Goal: Feedback & Contribution: Submit feedback/report problem

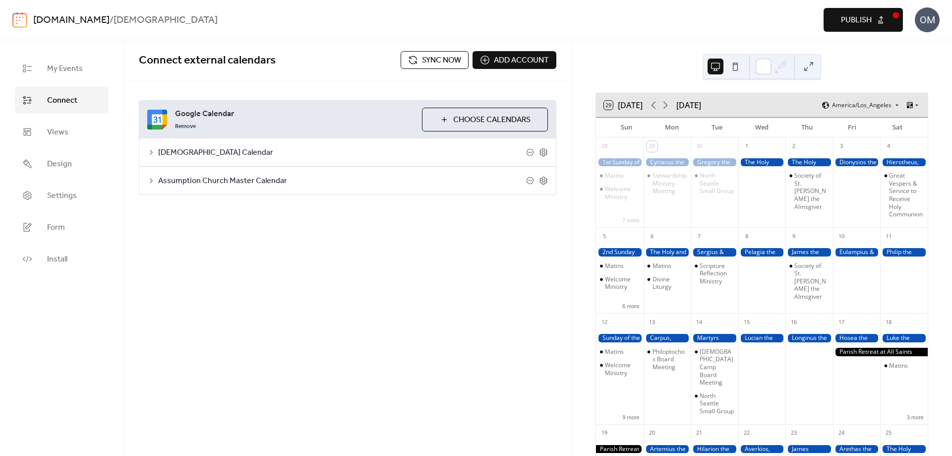
click at [428, 59] on span "Sync now" at bounding box center [441, 61] width 39 height 12
click at [668, 105] on icon at bounding box center [665, 105] width 12 height 12
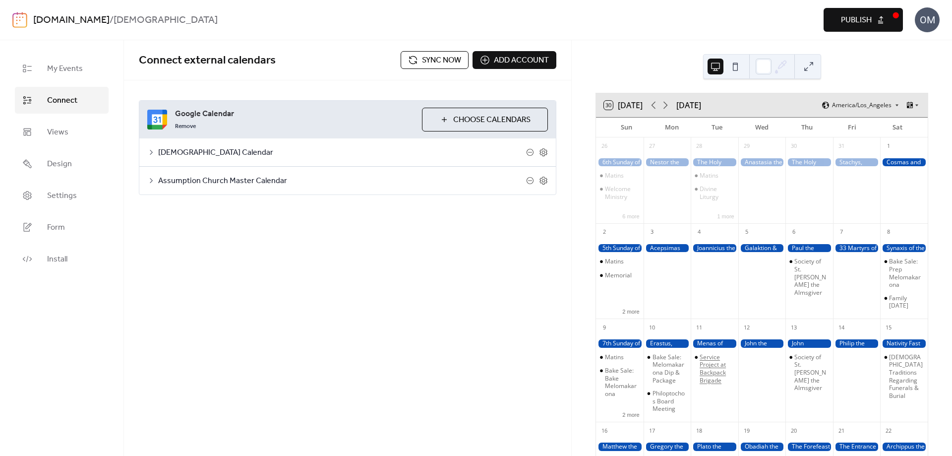
click at [721, 377] on div "Service Project at Backpack Brigade" at bounding box center [717, 368] width 35 height 31
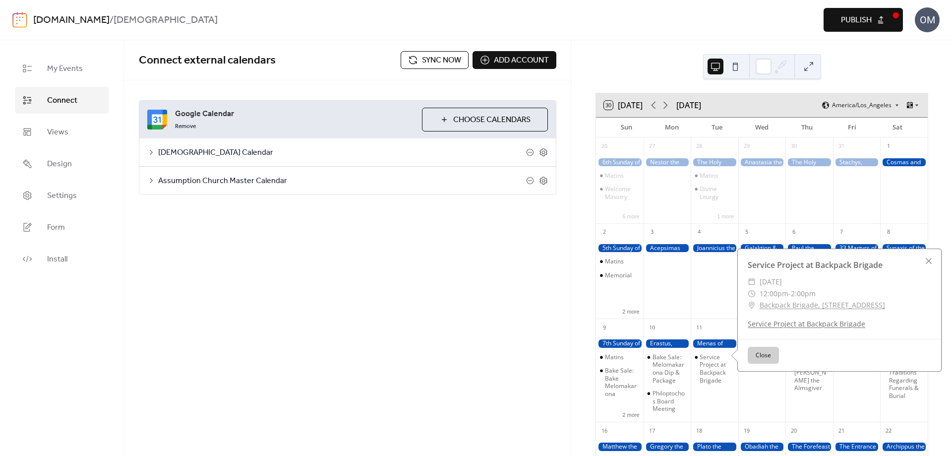
click at [820, 328] on link "Service Project at Backpack Brigade" at bounding box center [807, 323] width 118 height 9
click at [768, 363] on button "Close" at bounding box center [763, 355] width 31 height 17
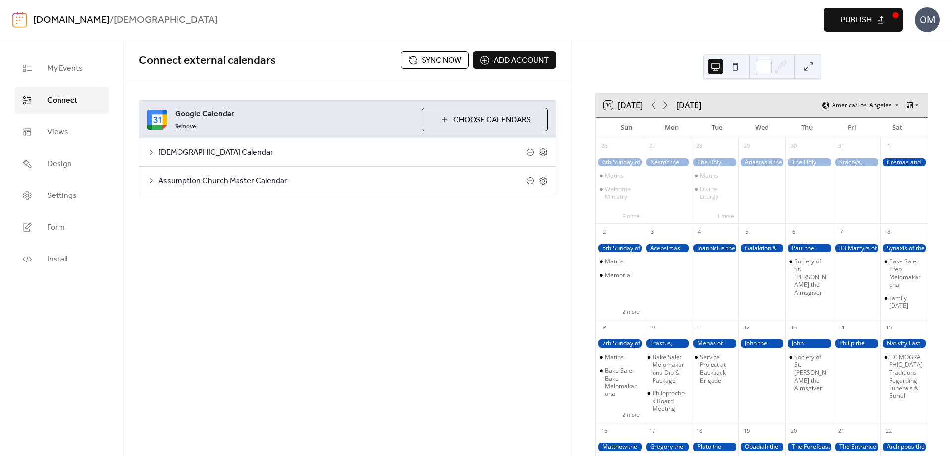
click at [431, 61] on span "Sync now" at bounding box center [441, 61] width 39 height 12
click at [717, 377] on div "Service Project at Backpack Brigade" at bounding box center [717, 368] width 35 height 31
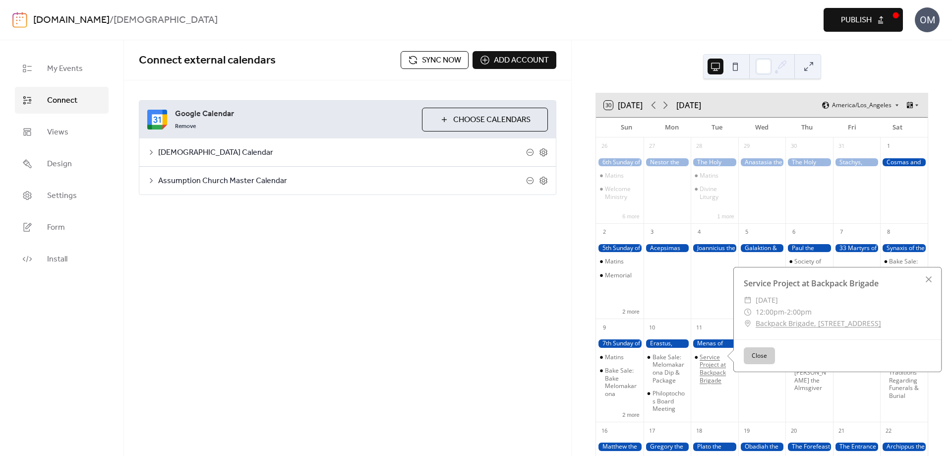
click at [717, 365] on div "Service Project at Backpack Brigade" at bounding box center [717, 368] width 35 height 31
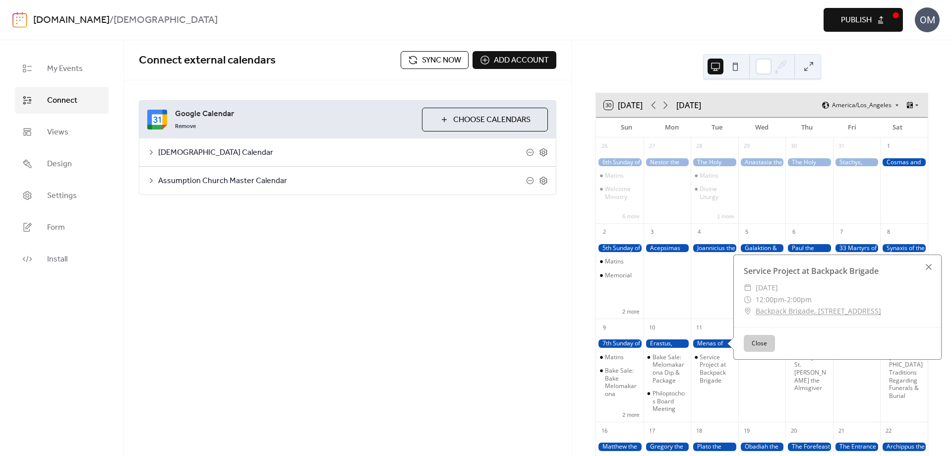
click at [930, 274] on div at bounding box center [929, 267] width 14 height 14
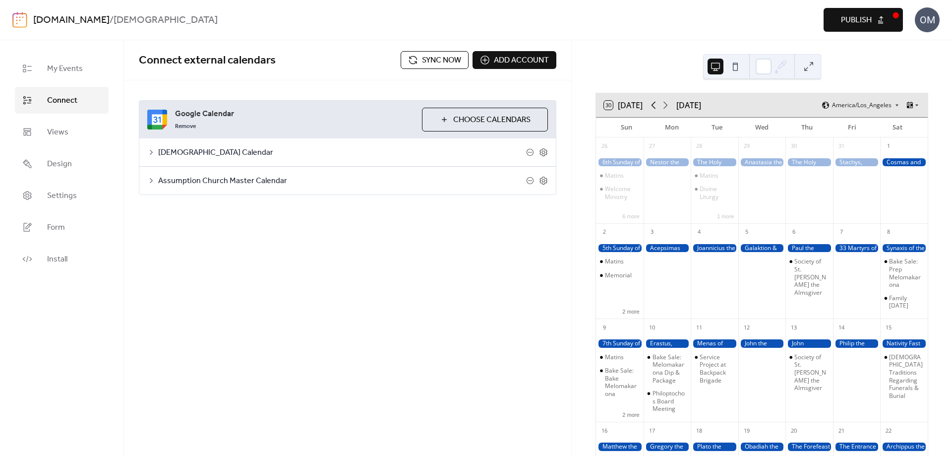
click at [655, 106] on icon at bounding box center [654, 105] width 12 height 12
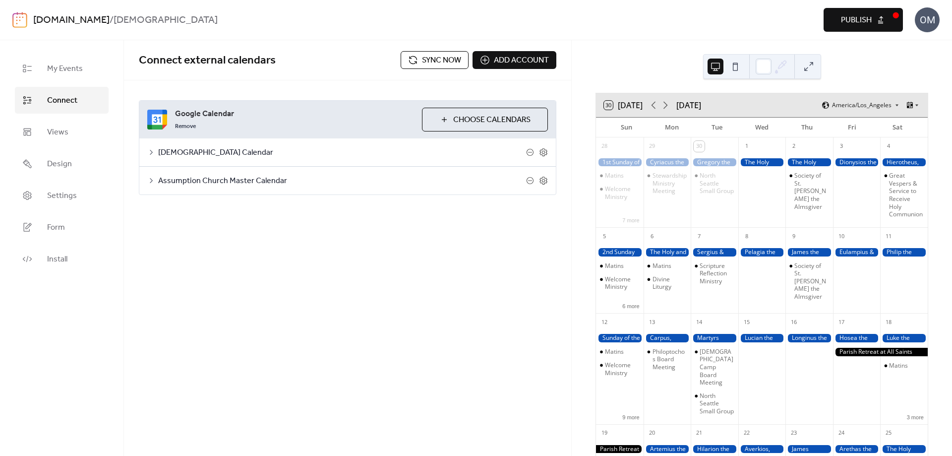
click at [872, 356] on div at bounding box center [880, 352] width 95 height 8
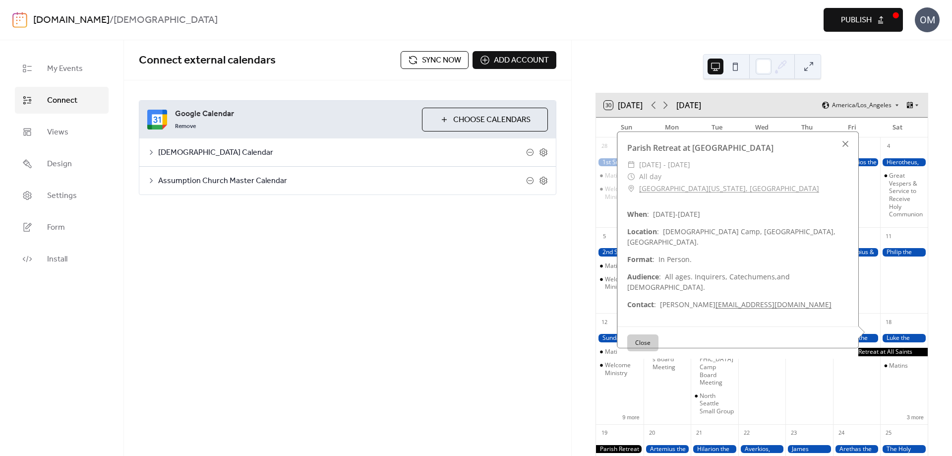
click at [846, 151] on div at bounding box center [845, 144] width 14 height 14
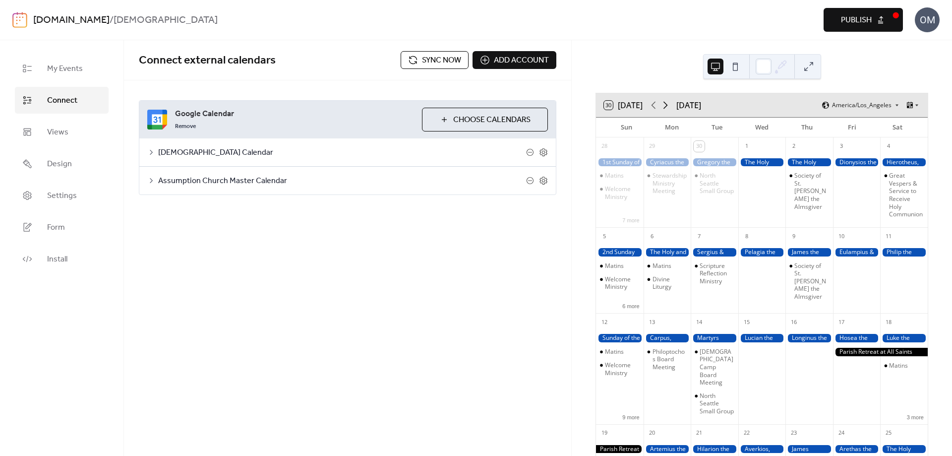
click at [665, 106] on icon at bounding box center [665, 105] width 12 height 12
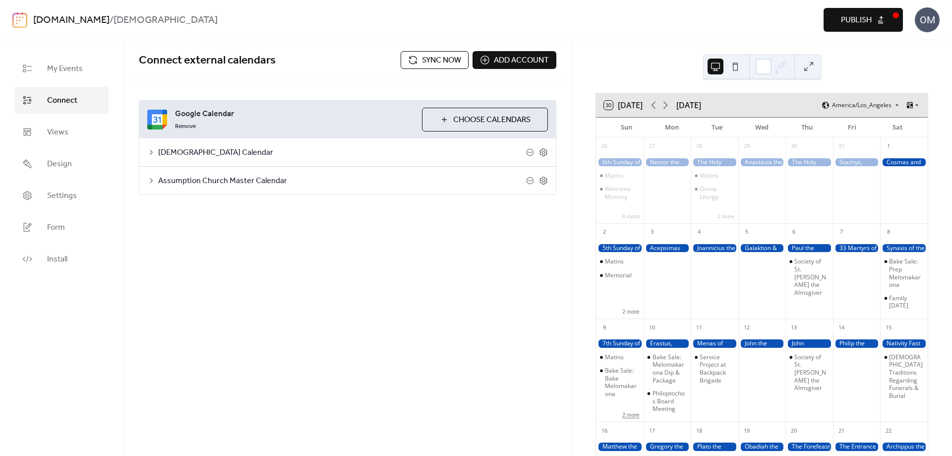
click at [639, 418] on button "2 more" at bounding box center [630, 414] width 25 height 8
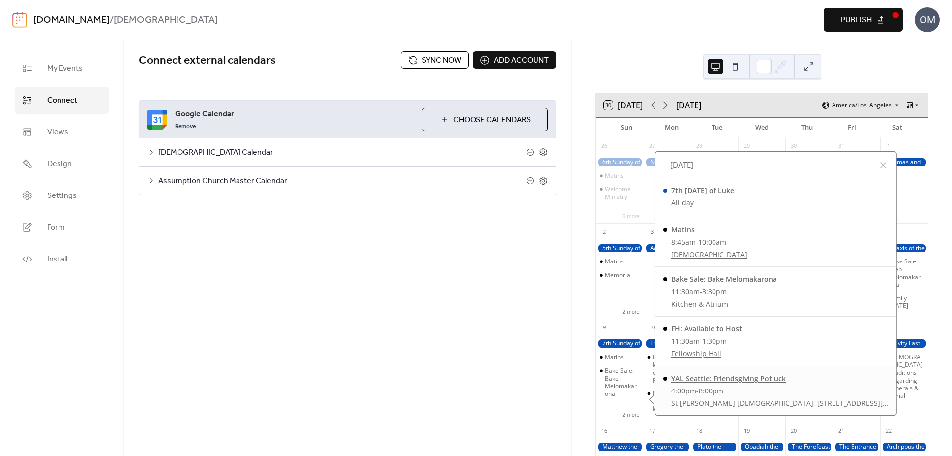
click at [696, 383] on div "YAL Seattle: Friendsgiving Potluck" at bounding box center [779, 378] width 217 height 10
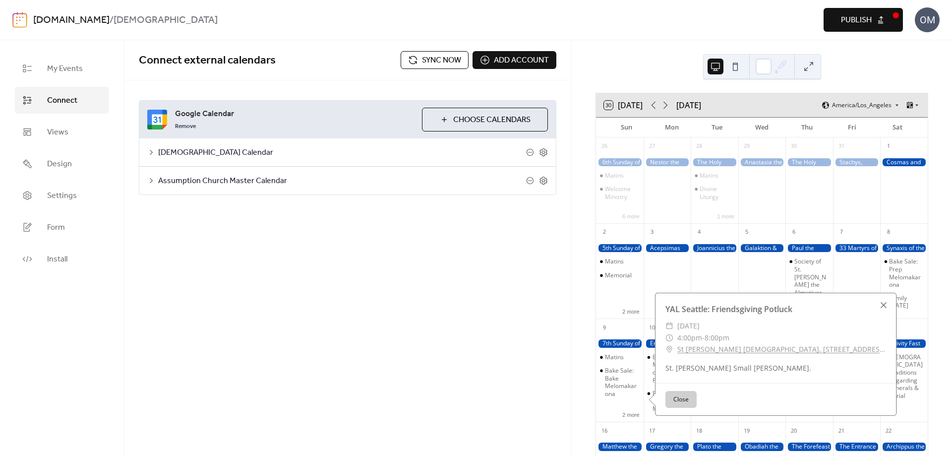
click at [882, 312] on div at bounding box center [884, 305] width 14 height 14
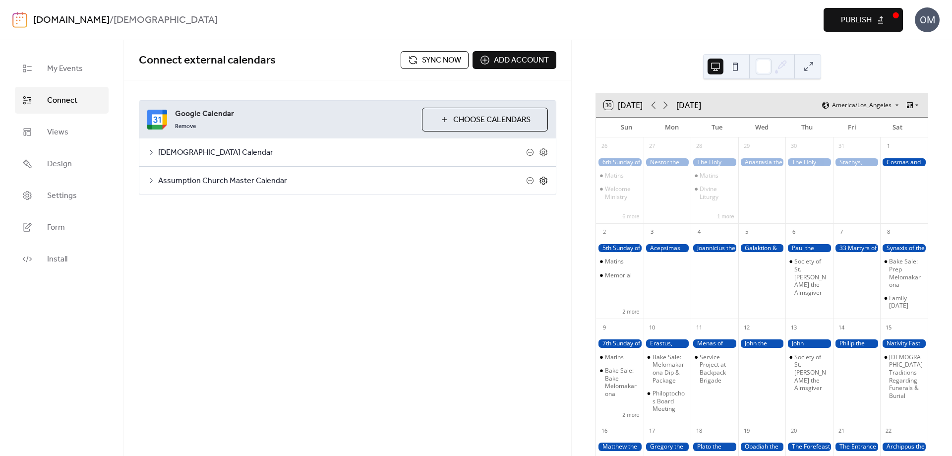
click at [543, 180] on icon at bounding box center [543, 180] width 9 height 9
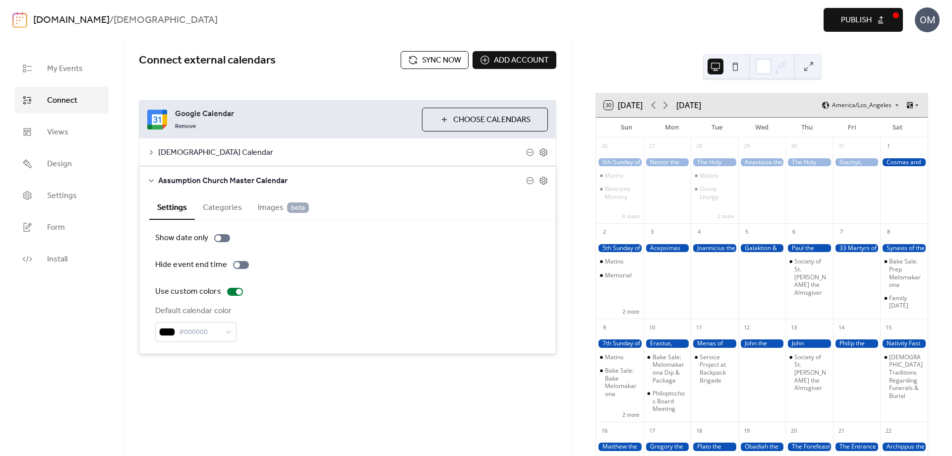
click at [269, 209] on span "Images beta" at bounding box center [283, 208] width 51 height 12
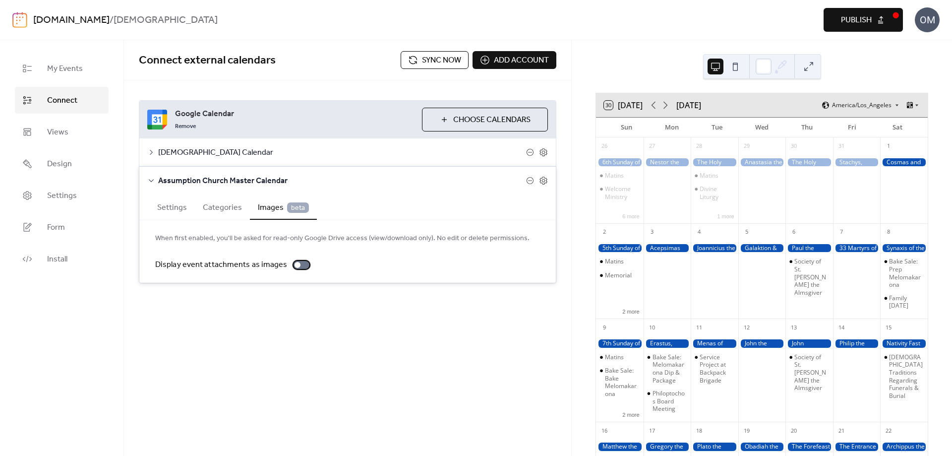
click at [295, 264] on div at bounding box center [298, 265] width 6 height 6
click at [636, 418] on button "2 more" at bounding box center [630, 414] width 25 height 8
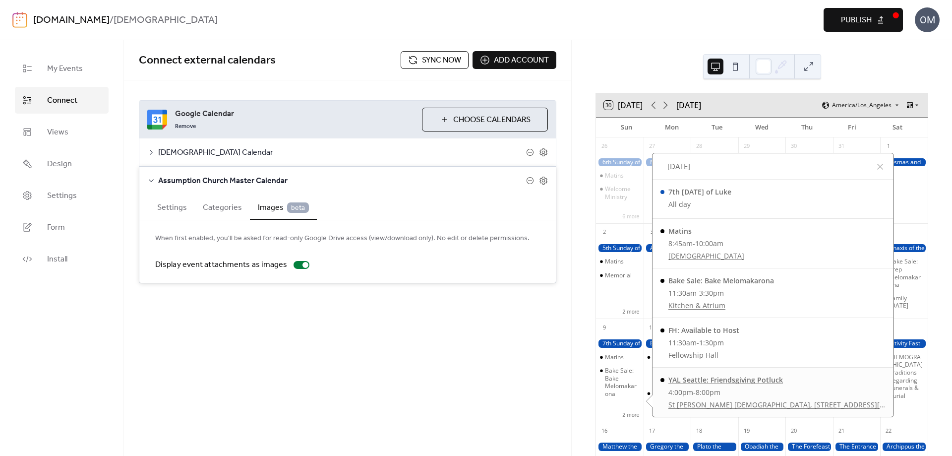
click at [748, 385] on div "YAL Seattle: Friendsgiving Potluck" at bounding box center [776, 379] width 217 height 10
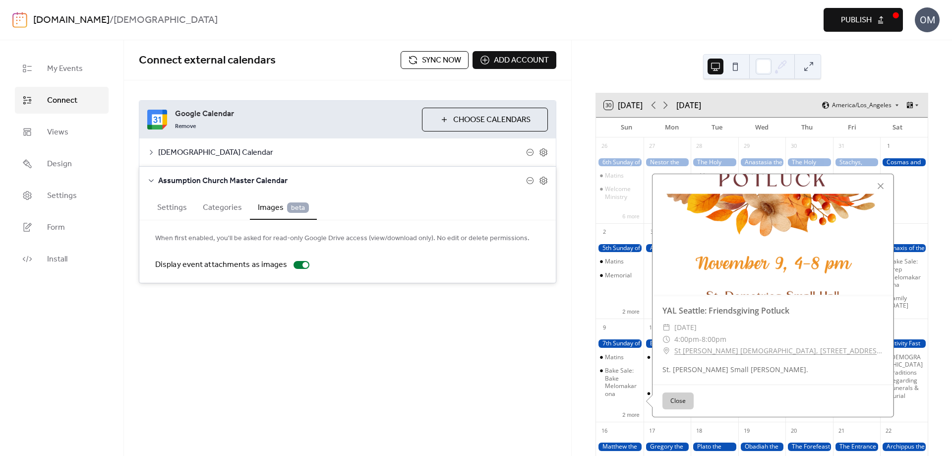
click at [839, 255] on div at bounding box center [772, 234] width 241 height 120
click at [783, 251] on div at bounding box center [772, 234] width 241 height 120
click at [883, 193] on div at bounding box center [881, 186] width 14 height 14
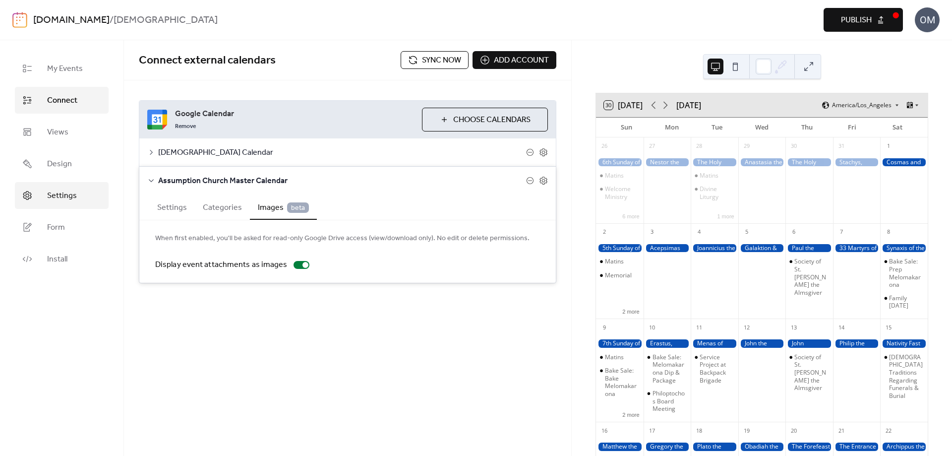
click at [59, 197] on span "Settings" at bounding box center [62, 196] width 30 height 12
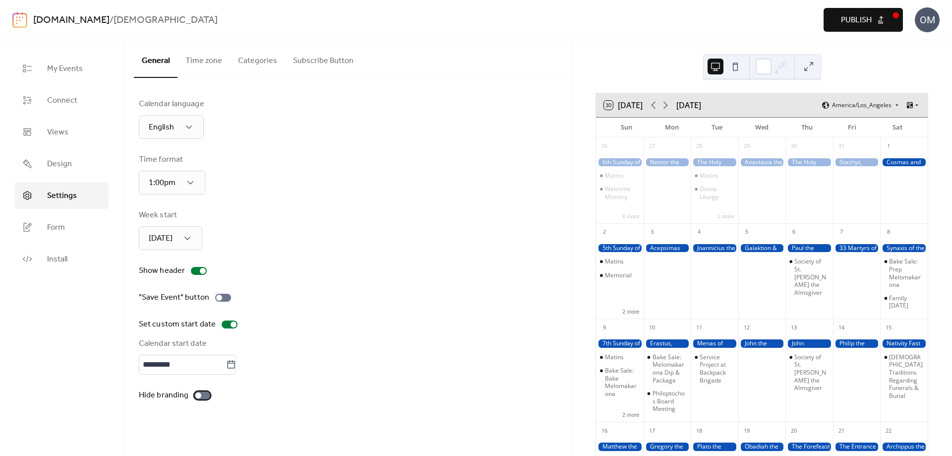
click at [196, 396] on div at bounding box center [198, 395] width 6 height 6
click at [67, 99] on span "Connect" at bounding box center [62, 101] width 30 height 12
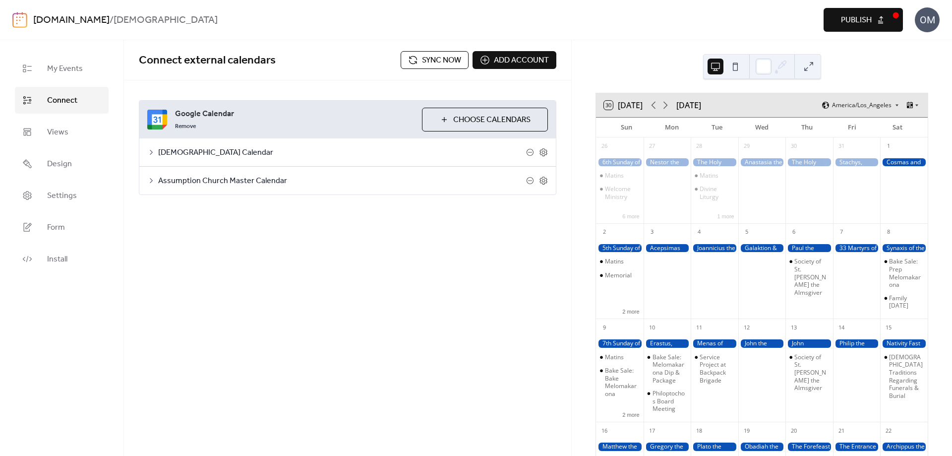
click at [439, 62] on span "Sync now" at bounding box center [441, 61] width 39 height 12
click at [858, 19] on span "Publish" at bounding box center [856, 20] width 31 height 12
click at [64, 194] on span "Settings" at bounding box center [62, 196] width 30 height 12
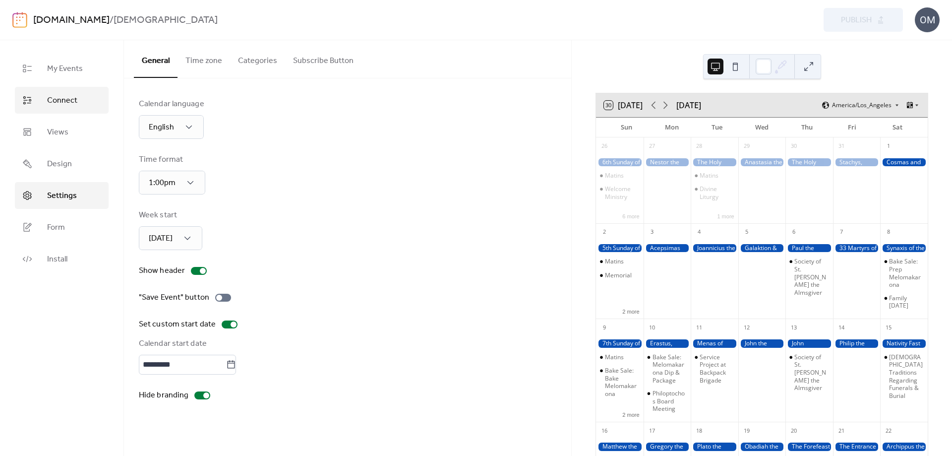
click at [65, 105] on span "Connect" at bounding box center [62, 101] width 30 height 12
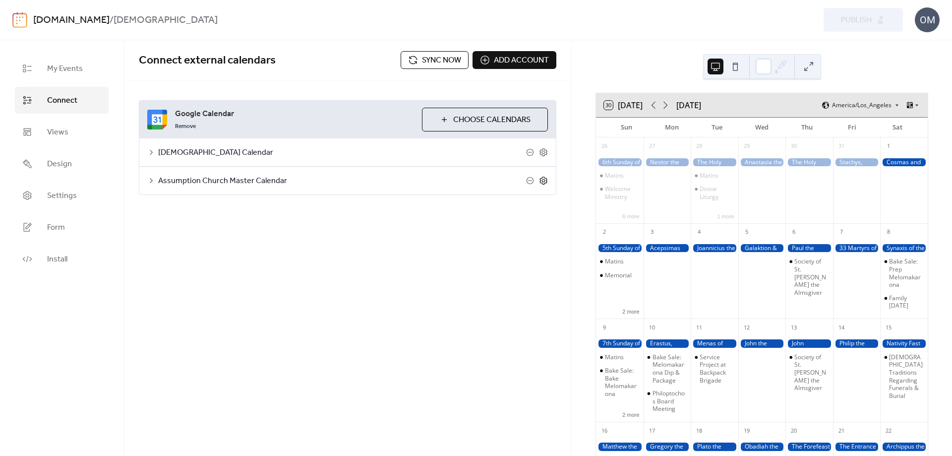
click at [542, 179] on icon at bounding box center [543, 180] width 9 height 9
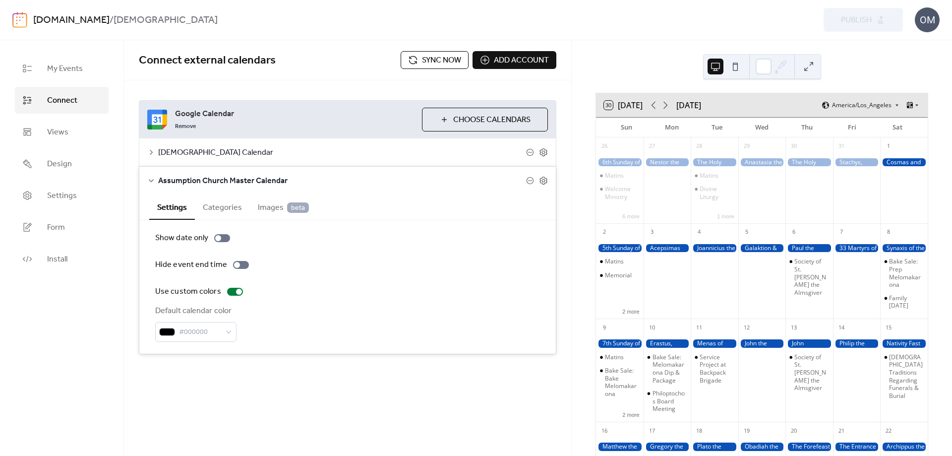
click at [271, 204] on span "Images beta" at bounding box center [283, 208] width 51 height 12
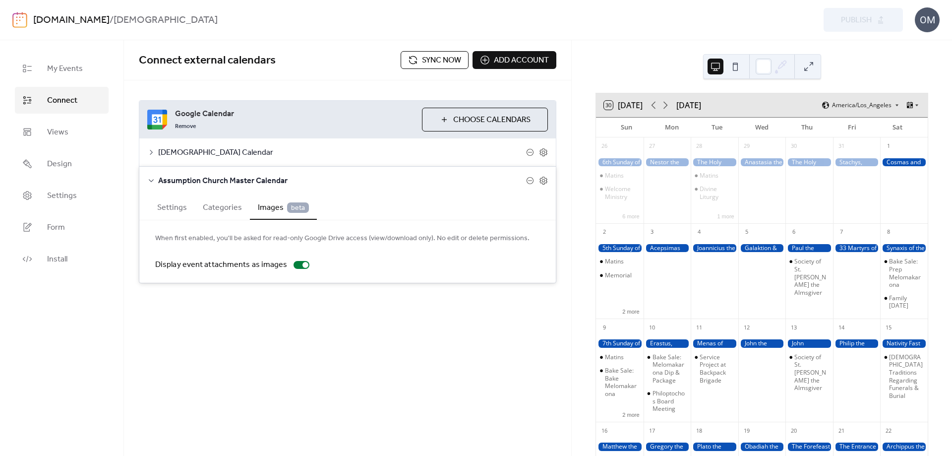
click at [171, 208] on button "Settings" at bounding box center [172, 206] width 46 height 24
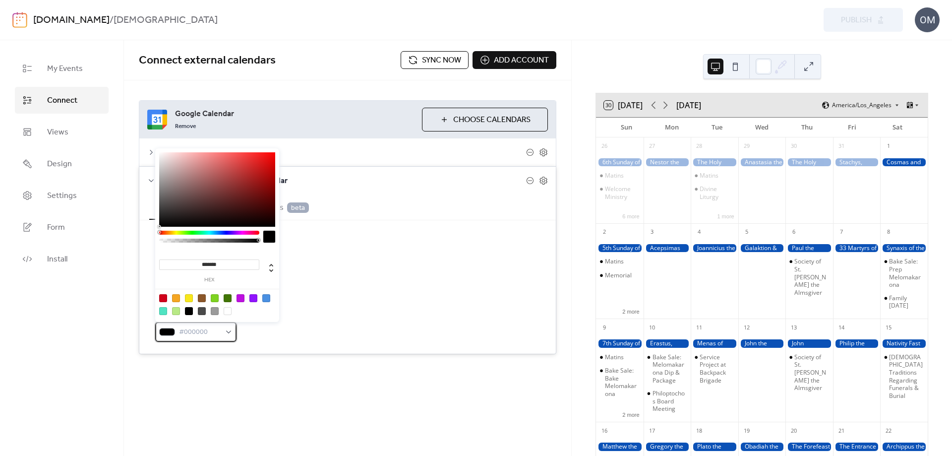
click at [226, 332] on div "#000000" at bounding box center [195, 332] width 81 height 20
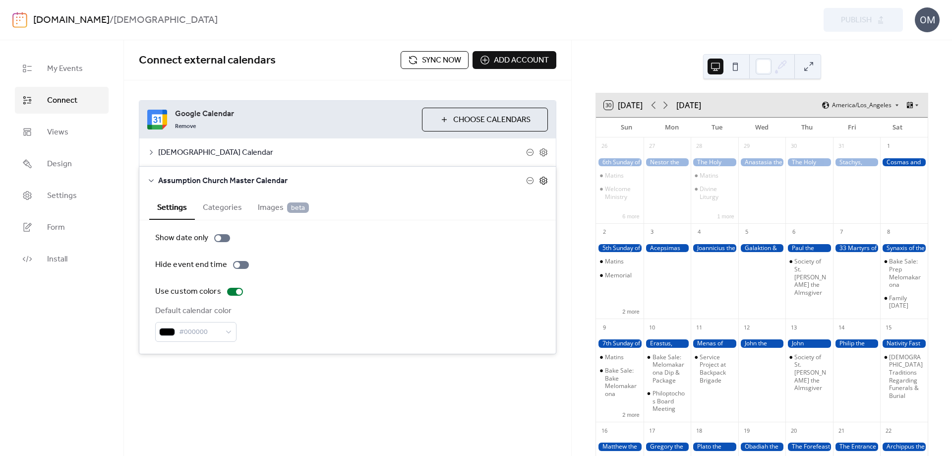
click at [544, 181] on icon at bounding box center [543, 180] width 3 height 3
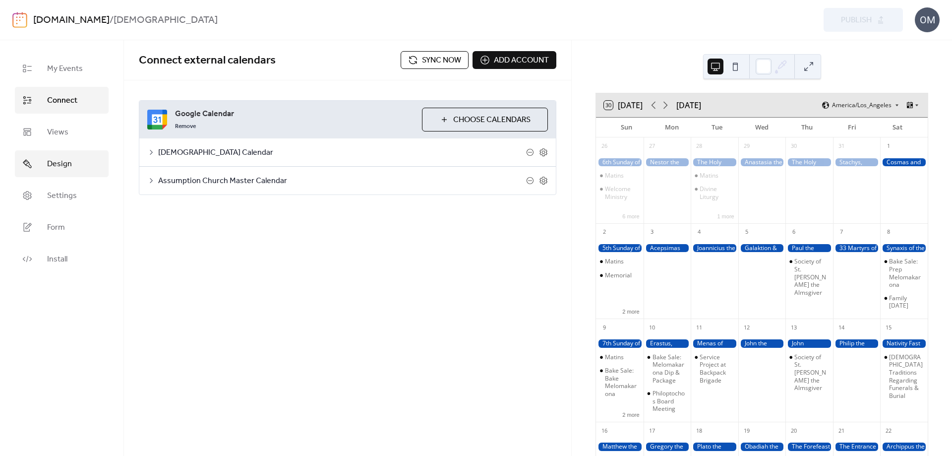
click at [56, 161] on span "Design" at bounding box center [59, 164] width 25 height 12
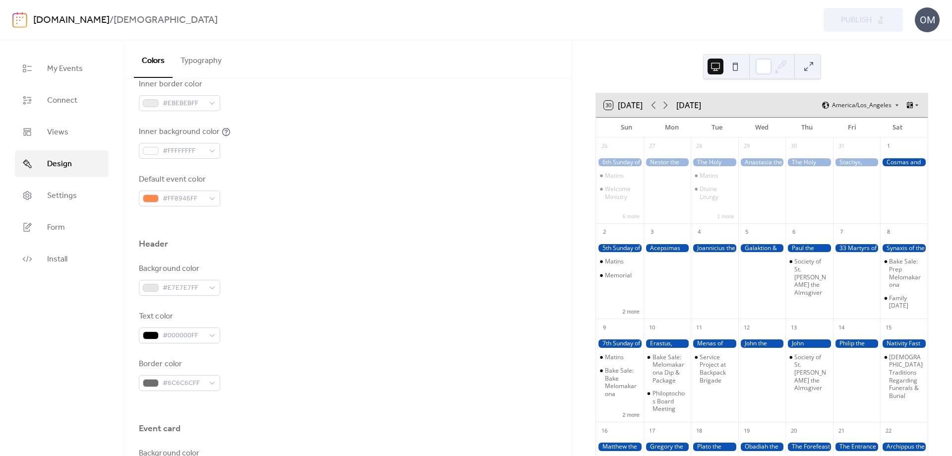
scroll to position [297, 0]
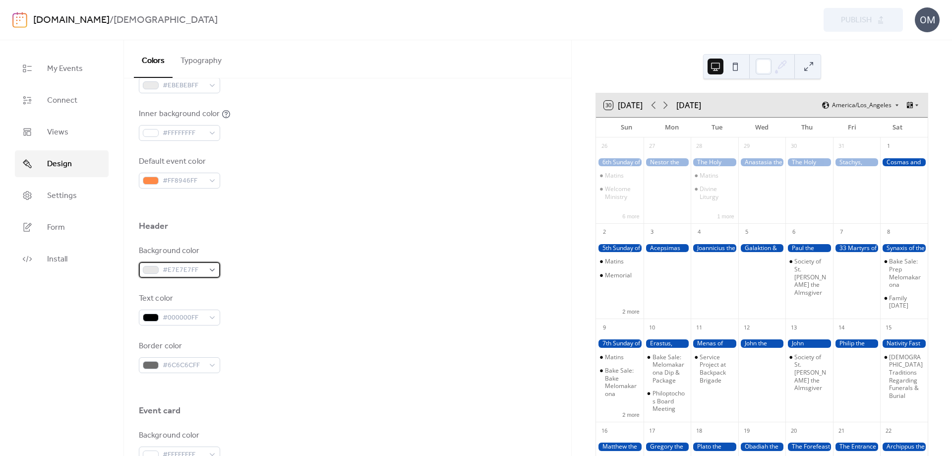
click at [216, 268] on div "#E7E7E7FF" at bounding box center [179, 270] width 81 height 16
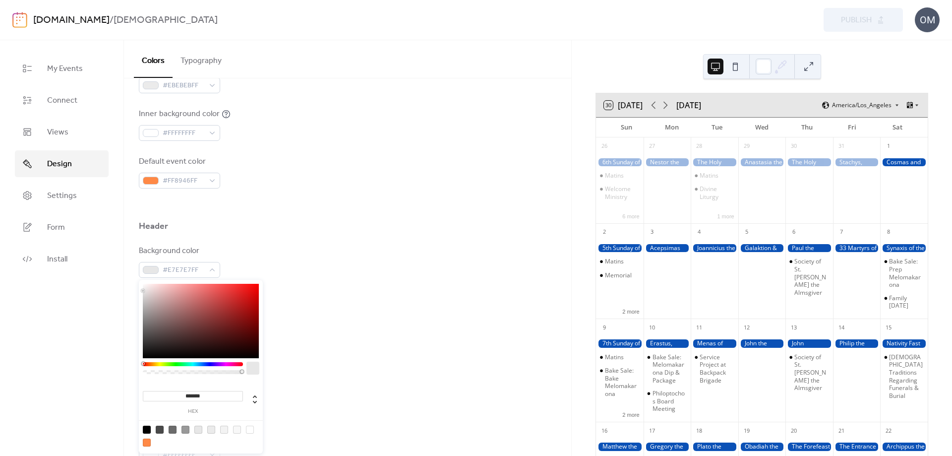
click at [184, 430] on div at bounding box center [185, 429] width 8 height 8
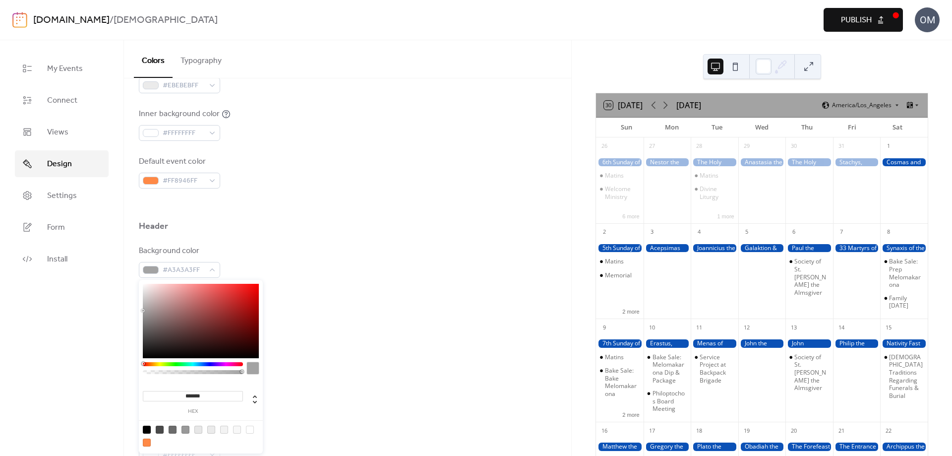
type input "*******"
click at [143, 309] on div at bounding box center [143, 309] width 2 height 2
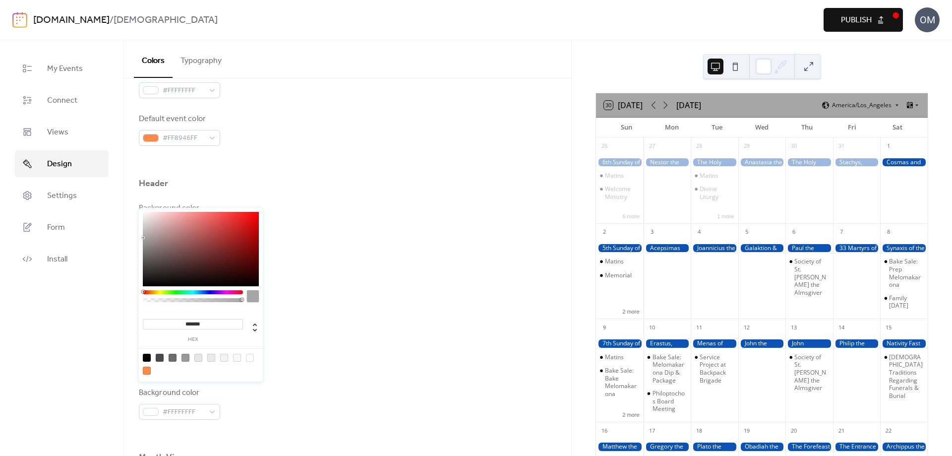
scroll to position [397, 0]
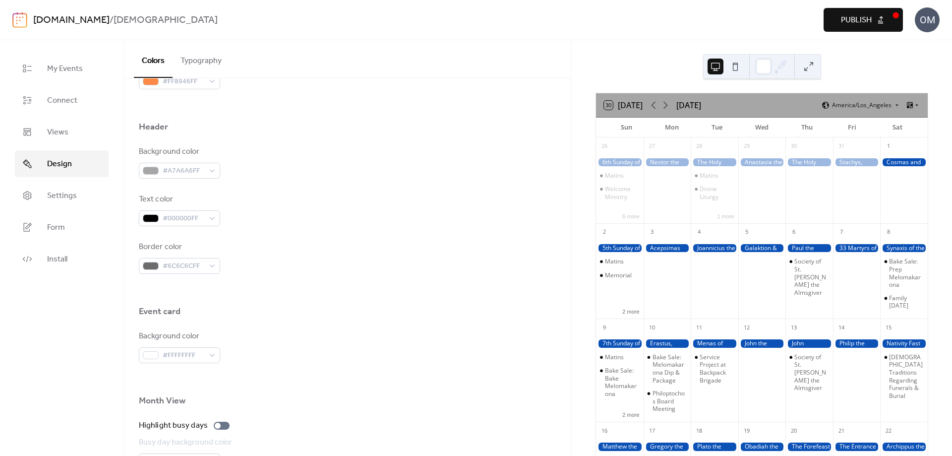
click at [318, 316] on div "Event card" at bounding box center [347, 313] width 417 height 17
click at [60, 195] on span "Settings" at bounding box center [62, 196] width 30 height 12
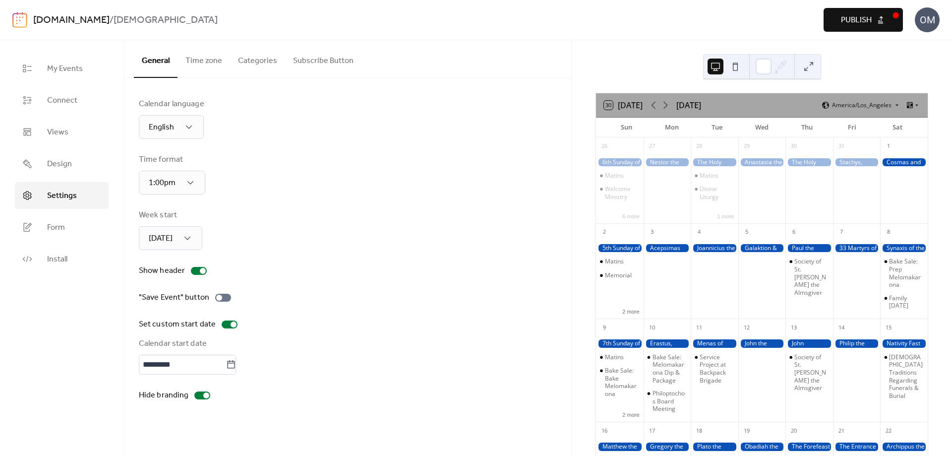
click at [201, 60] on button "Time zone" at bounding box center [203, 58] width 53 height 37
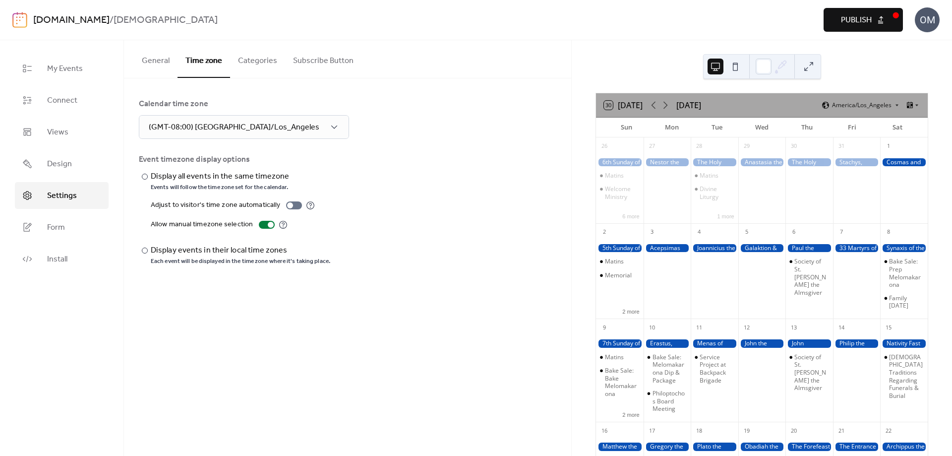
click at [251, 62] on button "Categories" at bounding box center [257, 58] width 55 height 37
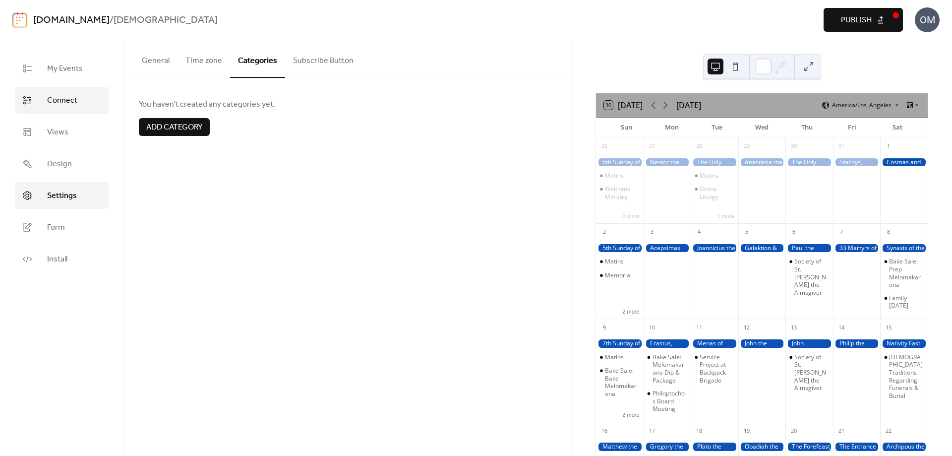
click at [61, 106] on span "Connect" at bounding box center [62, 101] width 30 height 12
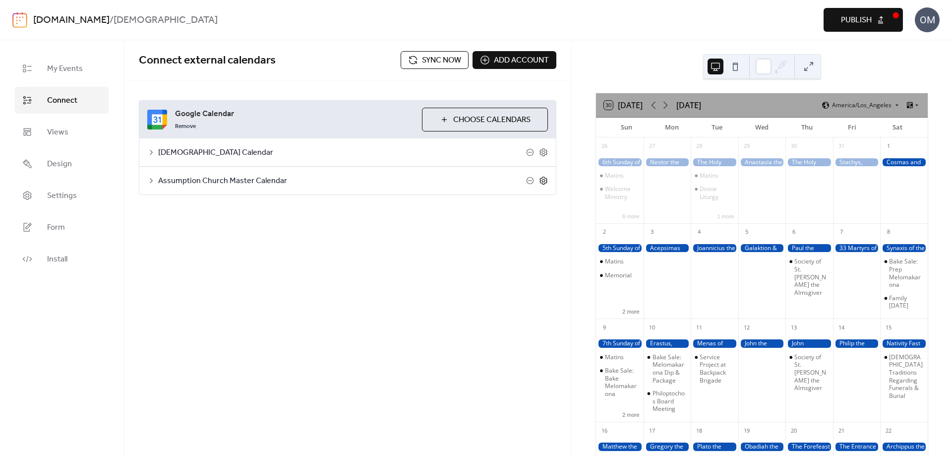
click at [545, 180] on icon at bounding box center [543, 180] width 9 height 9
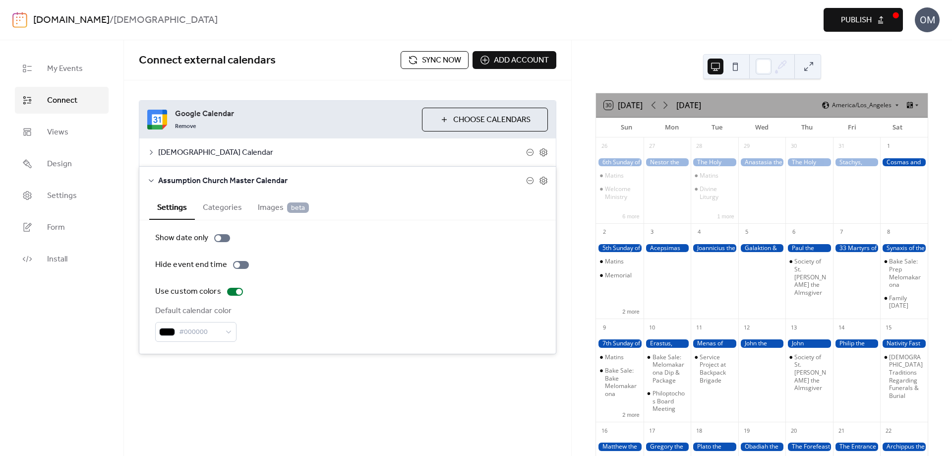
click at [263, 207] on span "Images beta" at bounding box center [283, 208] width 51 height 12
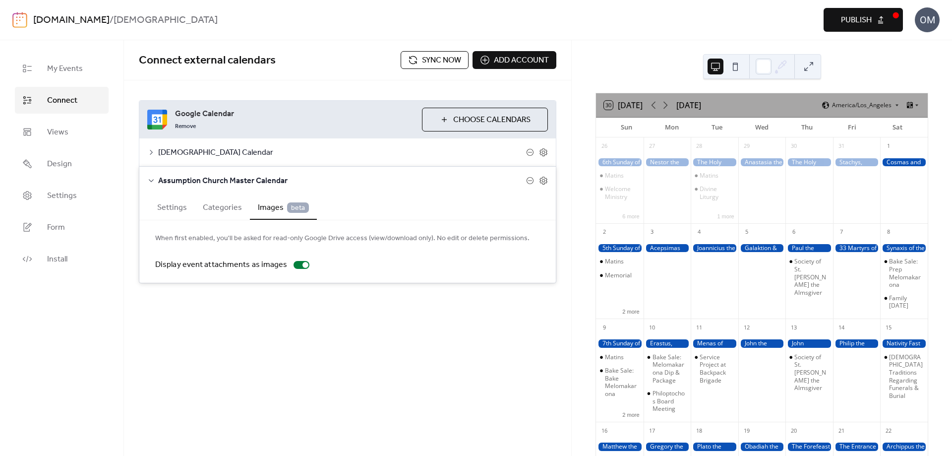
click at [464, 320] on div "Connect external calendars Sync now Add account Google Calendar Remove Choose C…" at bounding box center [347, 181] width 447 height 283
click at [541, 179] on icon at bounding box center [543, 180] width 9 height 9
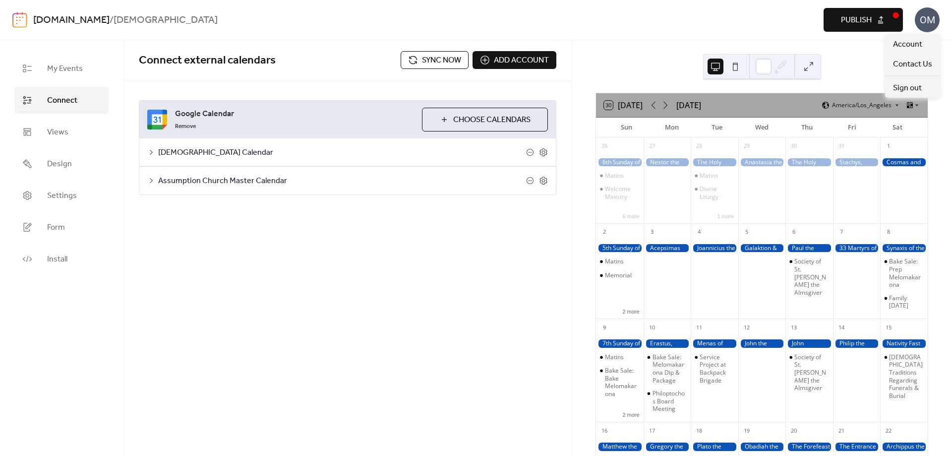
click at [933, 20] on div "OM" at bounding box center [927, 19] width 25 height 25
click at [912, 65] on span "Contact Us" at bounding box center [912, 65] width 39 height 12
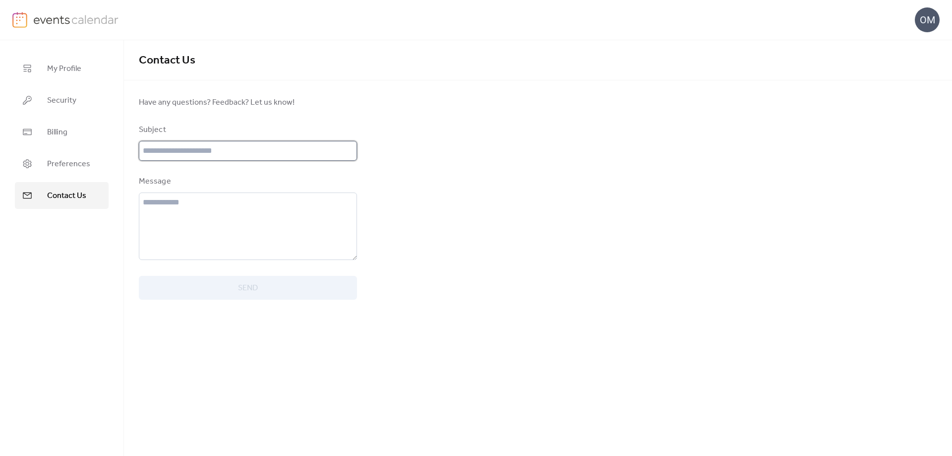
drag, startPoint x: 238, startPoint y: 149, endPoint x: 310, endPoint y: 142, distance: 72.3
click at [238, 149] on input "text" at bounding box center [248, 151] width 218 height 20
type input "******"
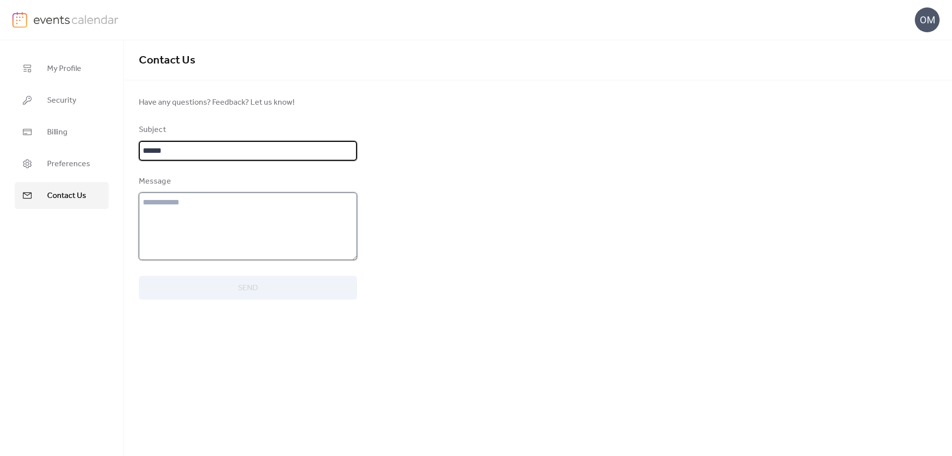
click at [158, 200] on textarea at bounding box center [248, 225] width 218 height 67
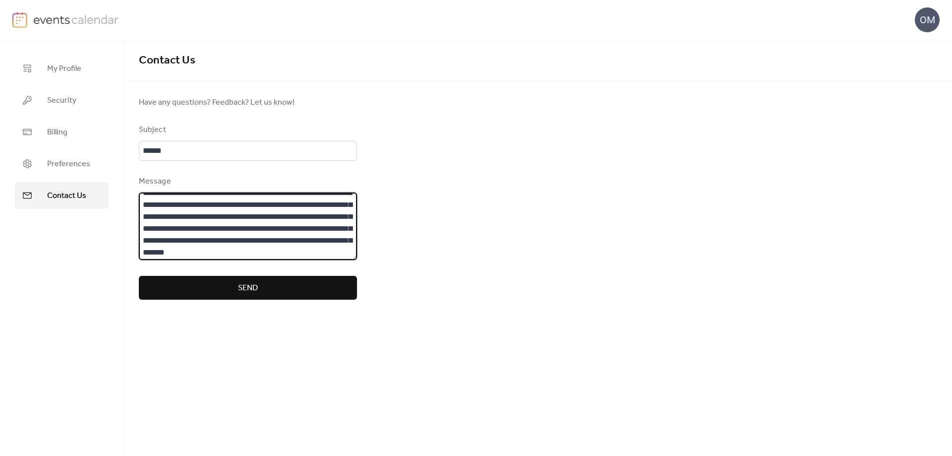
scroll to position [21, 0]
type textarea "**********"
click at [172, 149] on input "******" at bounding box center [248, 151] width 218 height 20
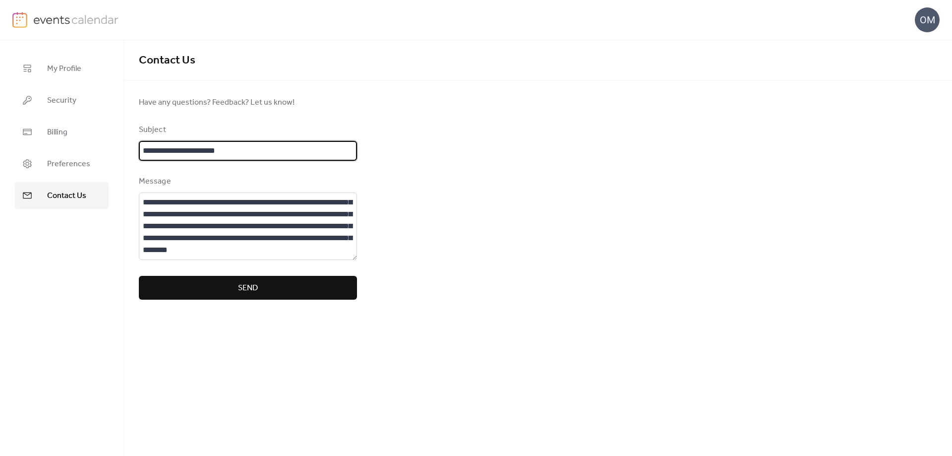
type input "**********"
click at [257, 288] on span "Send" at bounding box center [248, 288] width 20 height 12
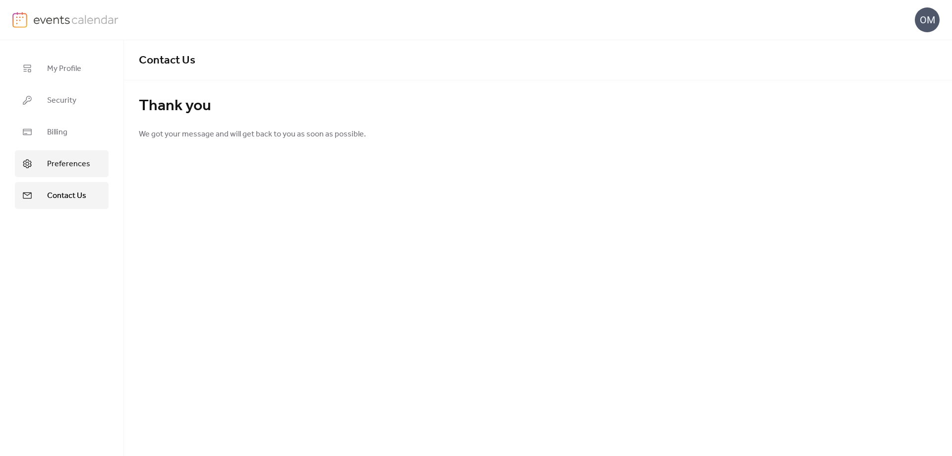
click at [56, 164] on span "Preferences" at bounding box center [68, 164] width 43 height 12
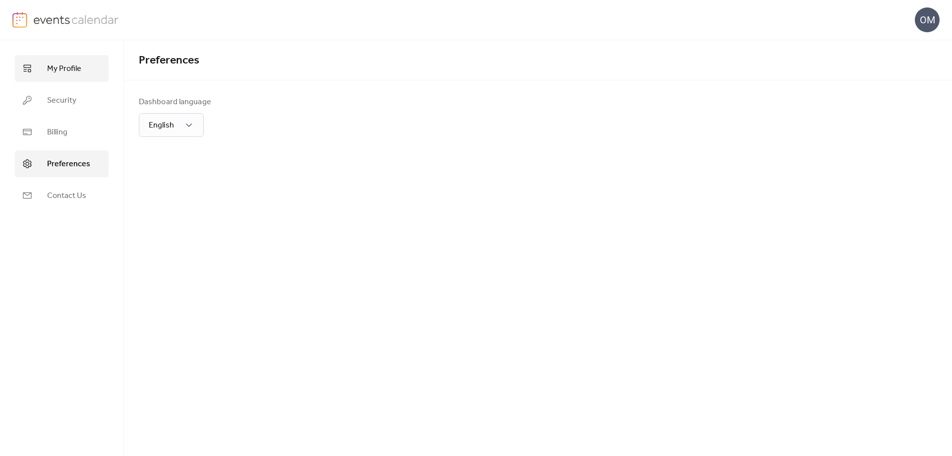
click at [55, 68] on span "My Profile" at bounding box center [64, 69] width 34 height 12
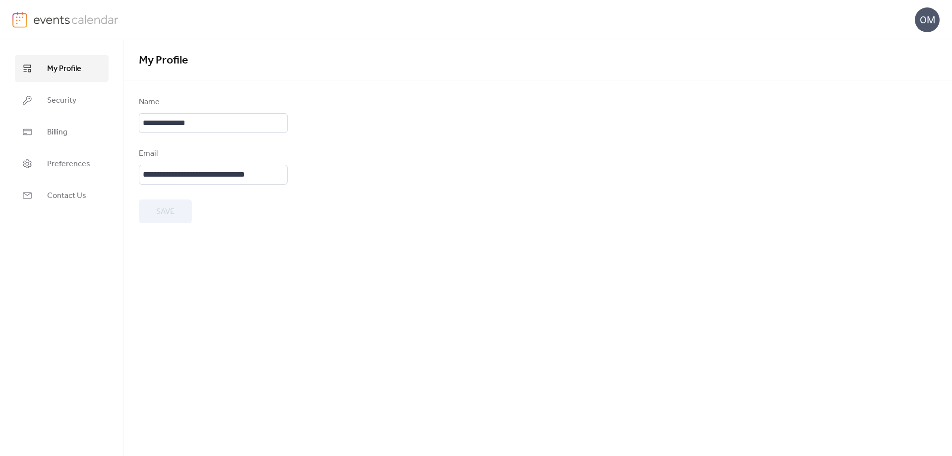
click at [922, 17] on div "OM" at bounding box center [927, 19] width 25 height 25
click at [904, 45] on span "Account" at bounding box center [907, 45] width 29 height 12
